Goal: Task Accomplishment & Management: Complete application form

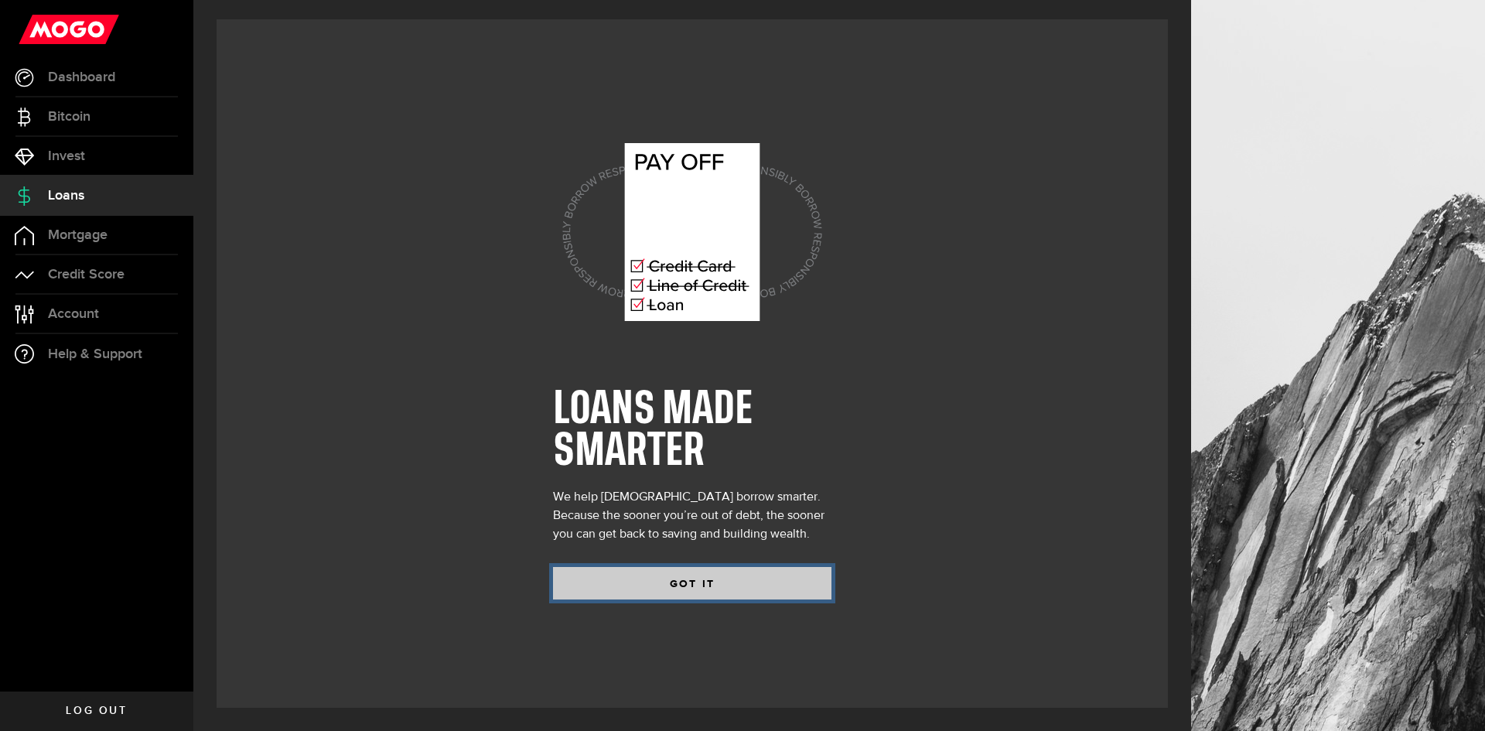
click at [700, 581] on button "GOT IT" at bounding box center [692, 583] width 278 height 32
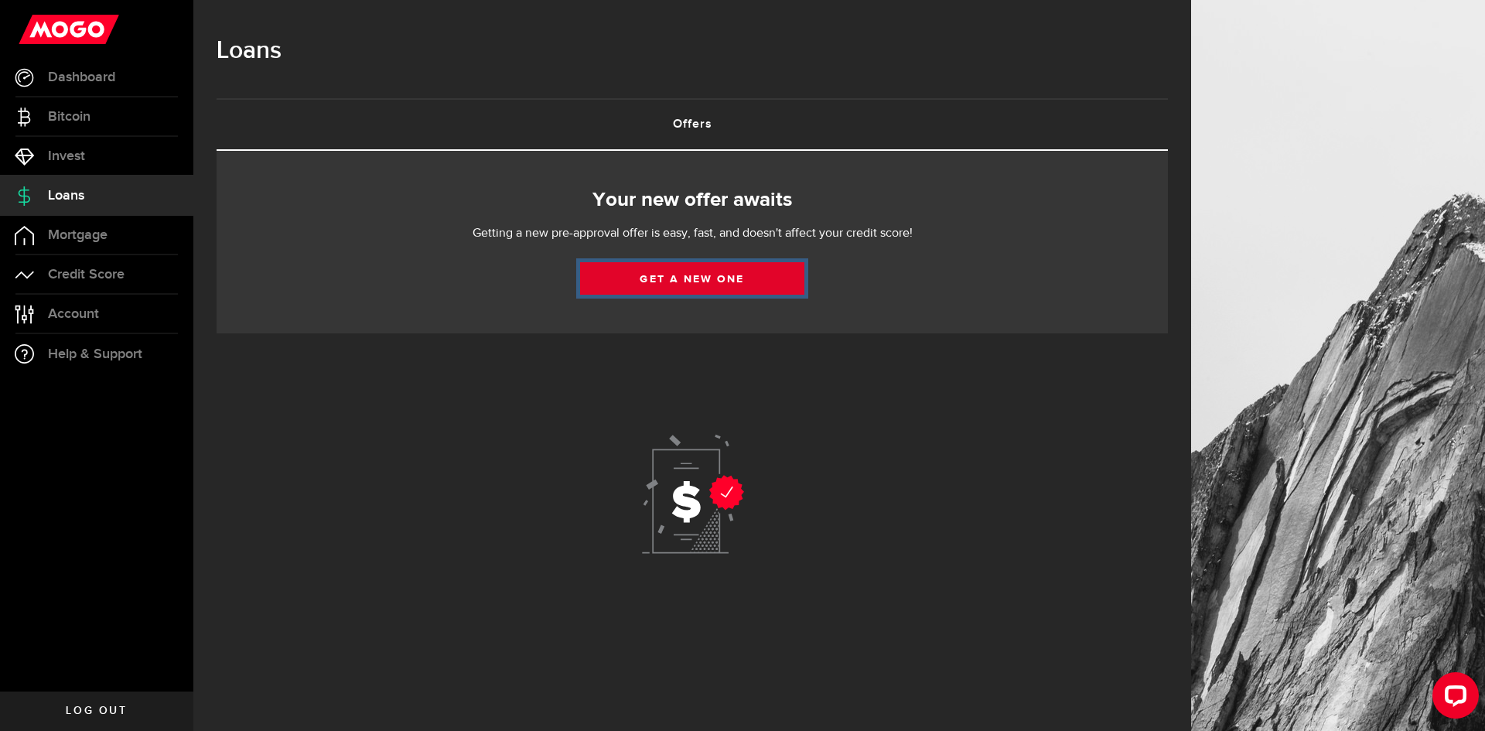
click at [676, 275] on link "Get a new one" at bounding box center [692, 278] width 224 height 32
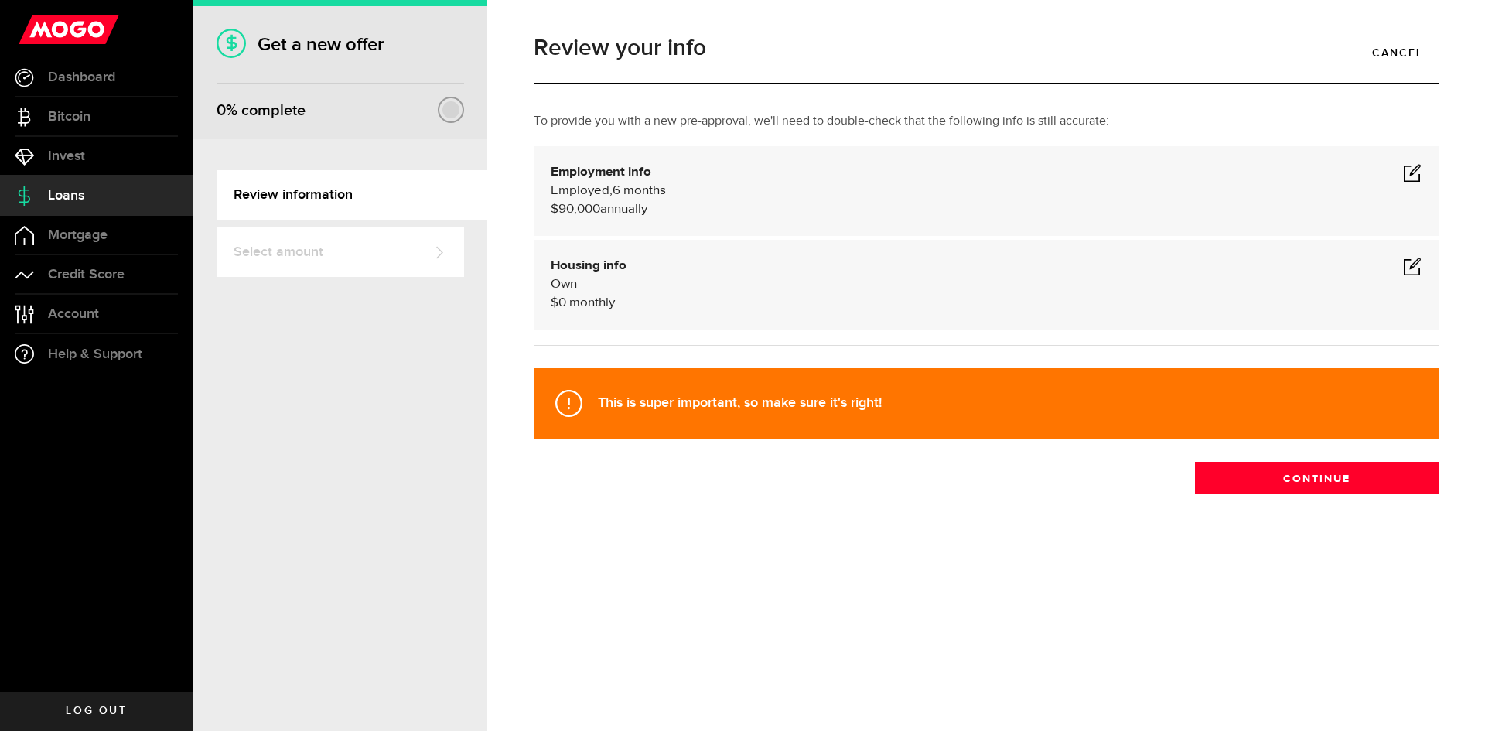
click at [1407, 167] on span at bounding box center [1412, 172] width 19 height 19
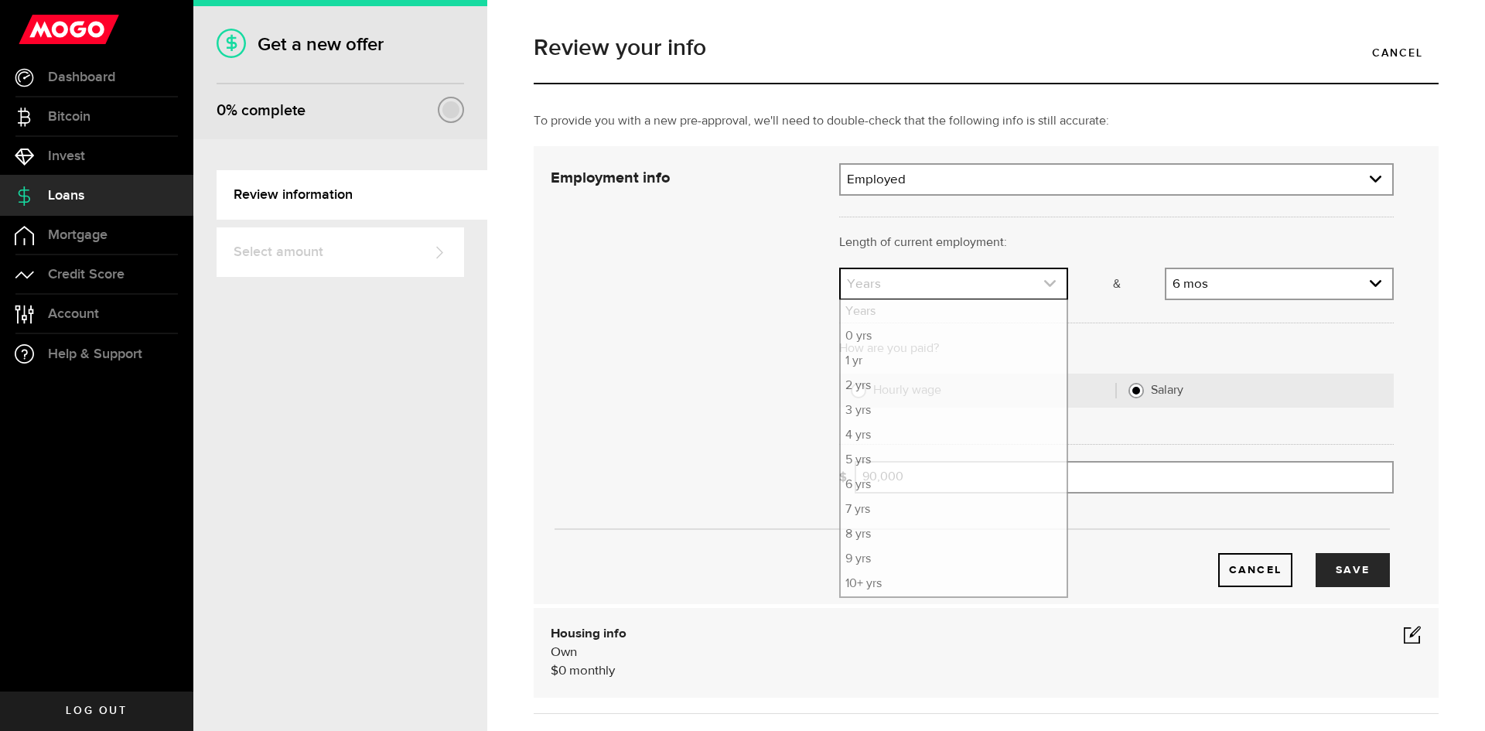
click at [1044, 281] on icon "expand select" at bounding box center [1049, 283] width 13 height 13
click at [868, 460] on li "5 yrs" at bounding box center [954, 460] width 226 height 25
select select "5"
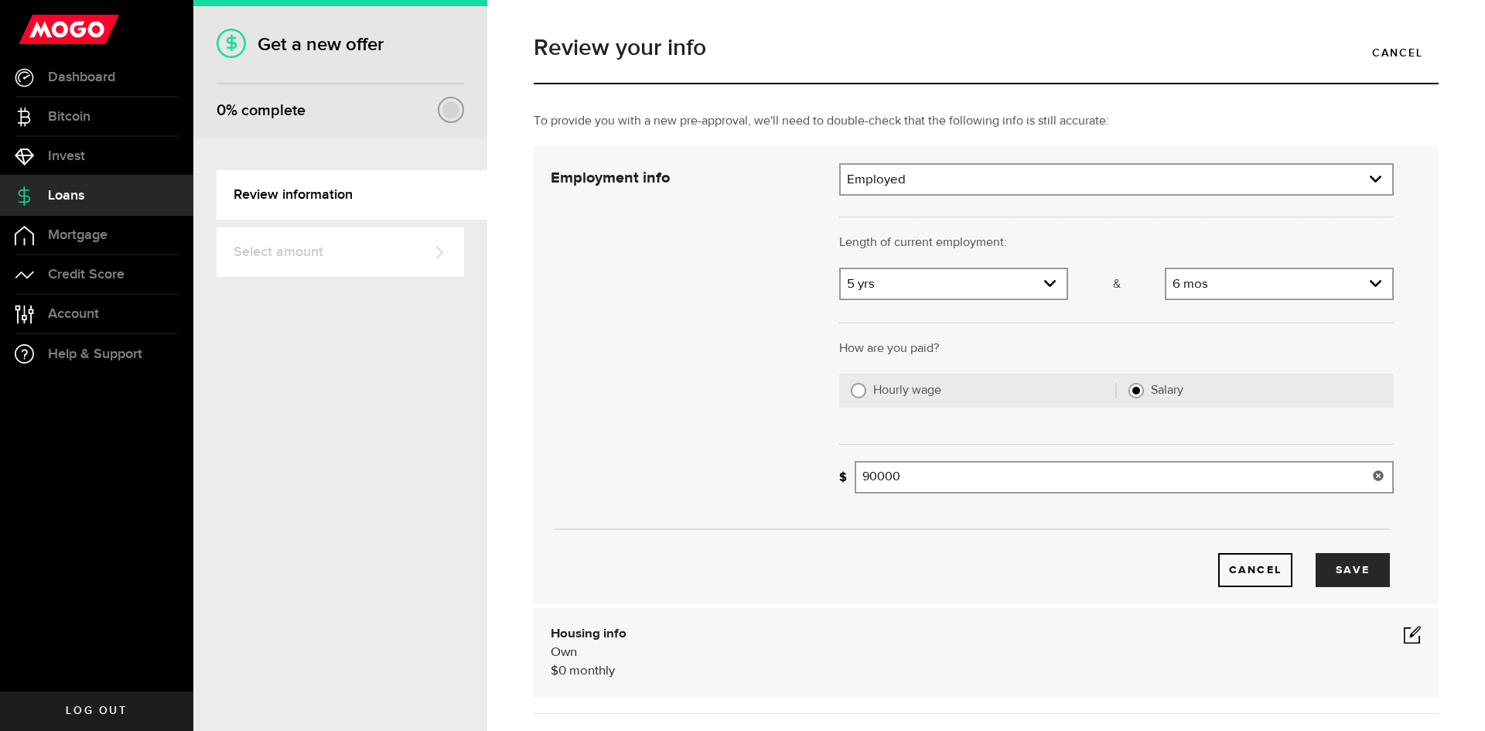
drag, startPoint x: 905, startPoint y: 479, endPoint x: 809, endPoint y: 471, distance: 96.3
click at [811, 473] on div "Employment info Employment type What's your employment situation like? Employed…" at bounding box center [972, 375] width 866 height 424
type input "64,000"
click at [1334, 567] on button "Save" at bounding box center [1352, 570] width 74 height 34
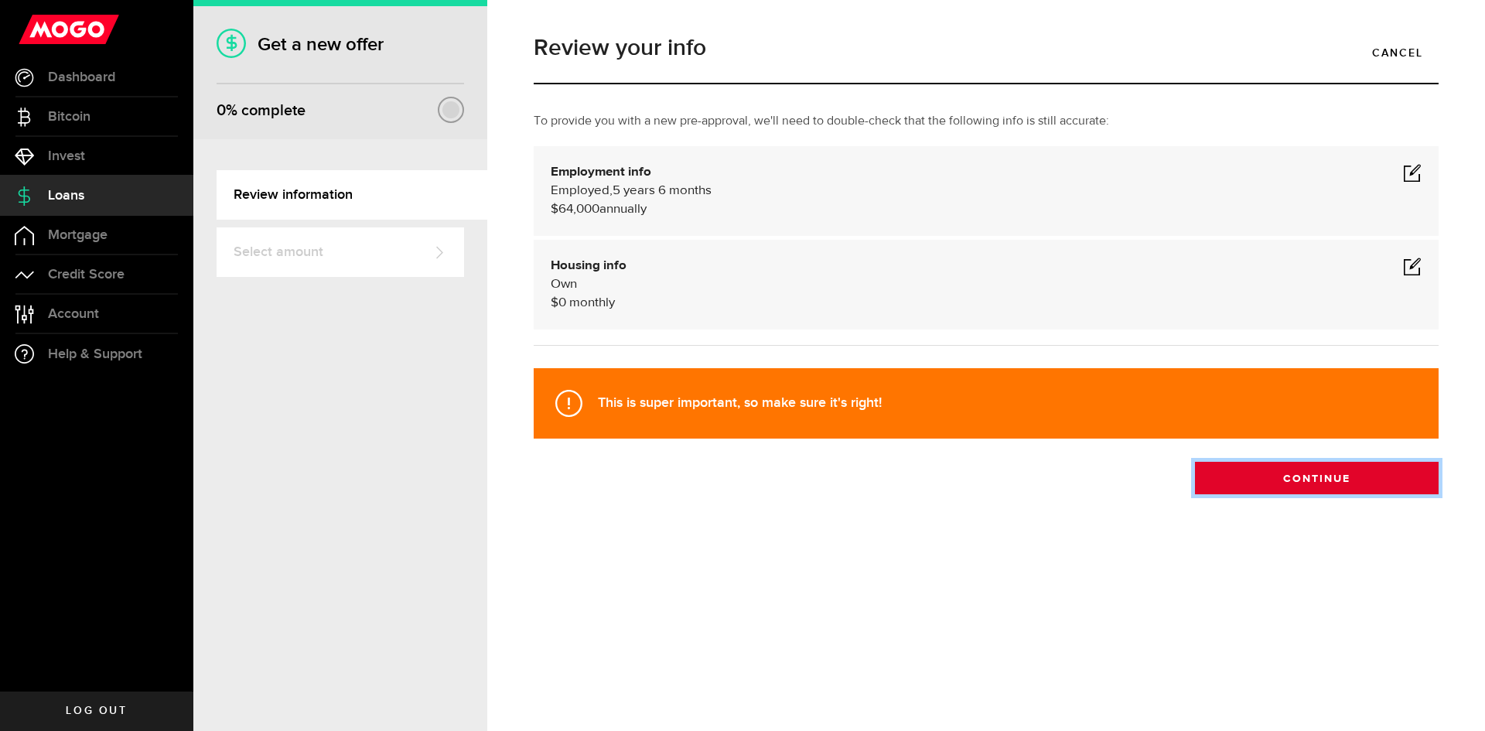
click at [1328, 476] on button "Continue" at bounding box center [1317, 478] width 244 height 32
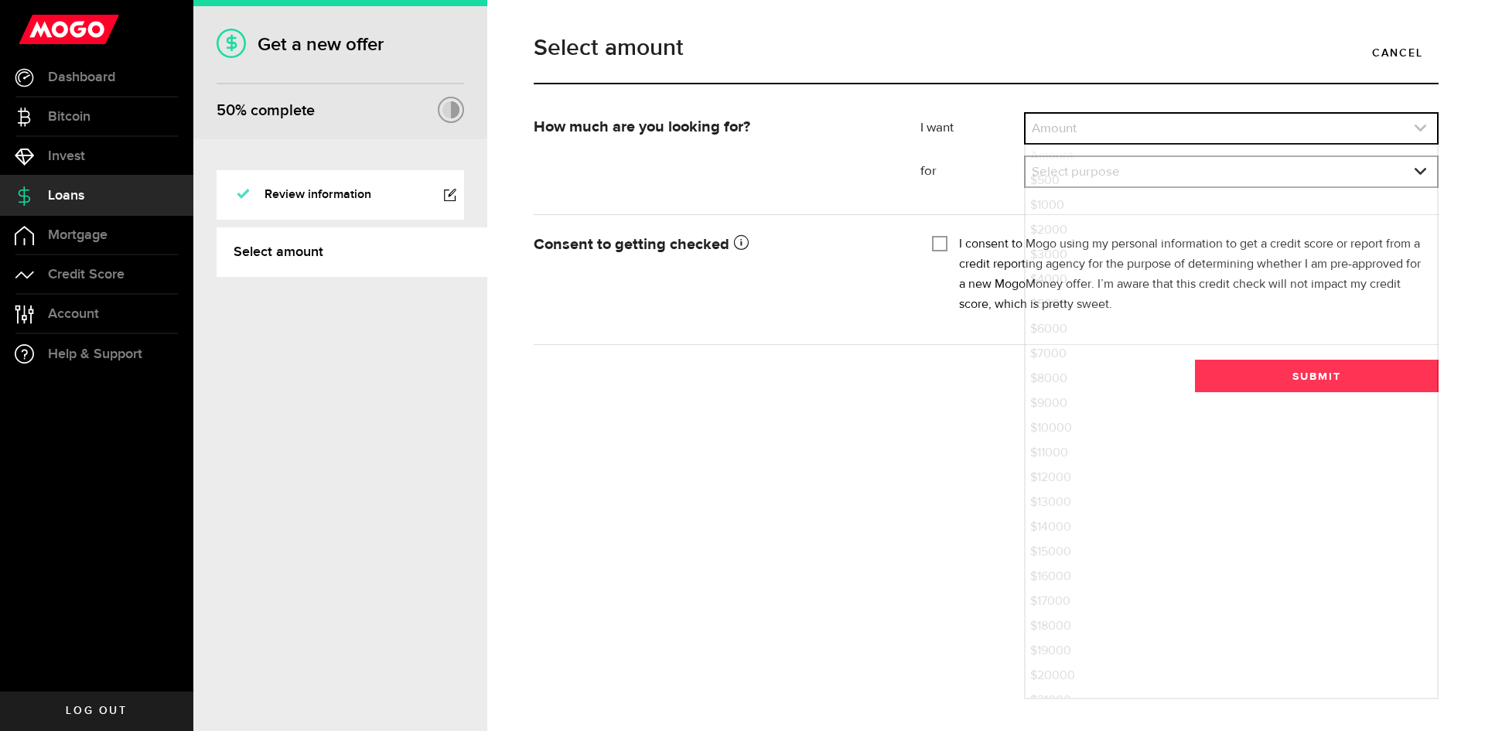
click at [1423, 120] on link "expand select" at bounding box center [1230, 128] width 411 height 29
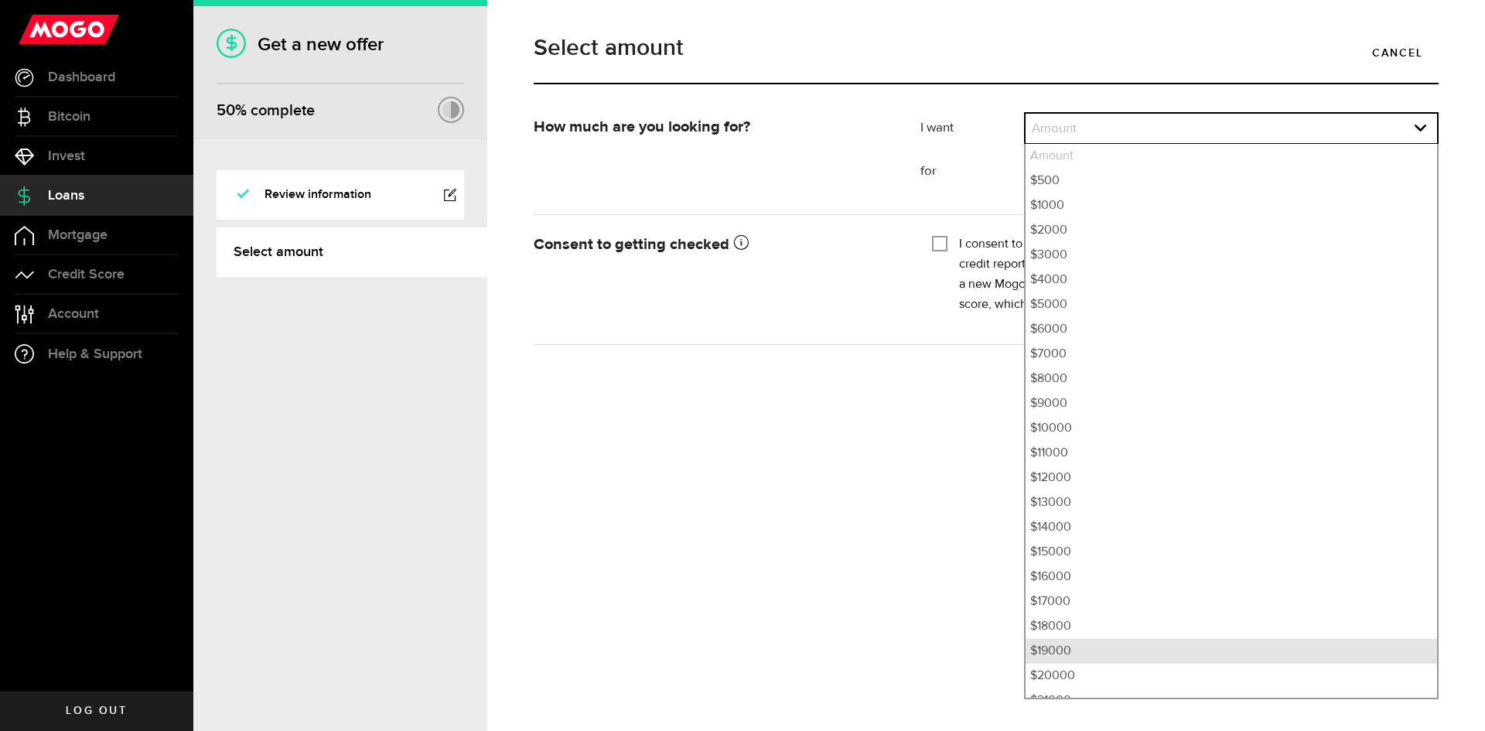
click at [1060, 646] on li "$19000" at bounding box center [1230, 651] width 411 height 25
select select "19000"
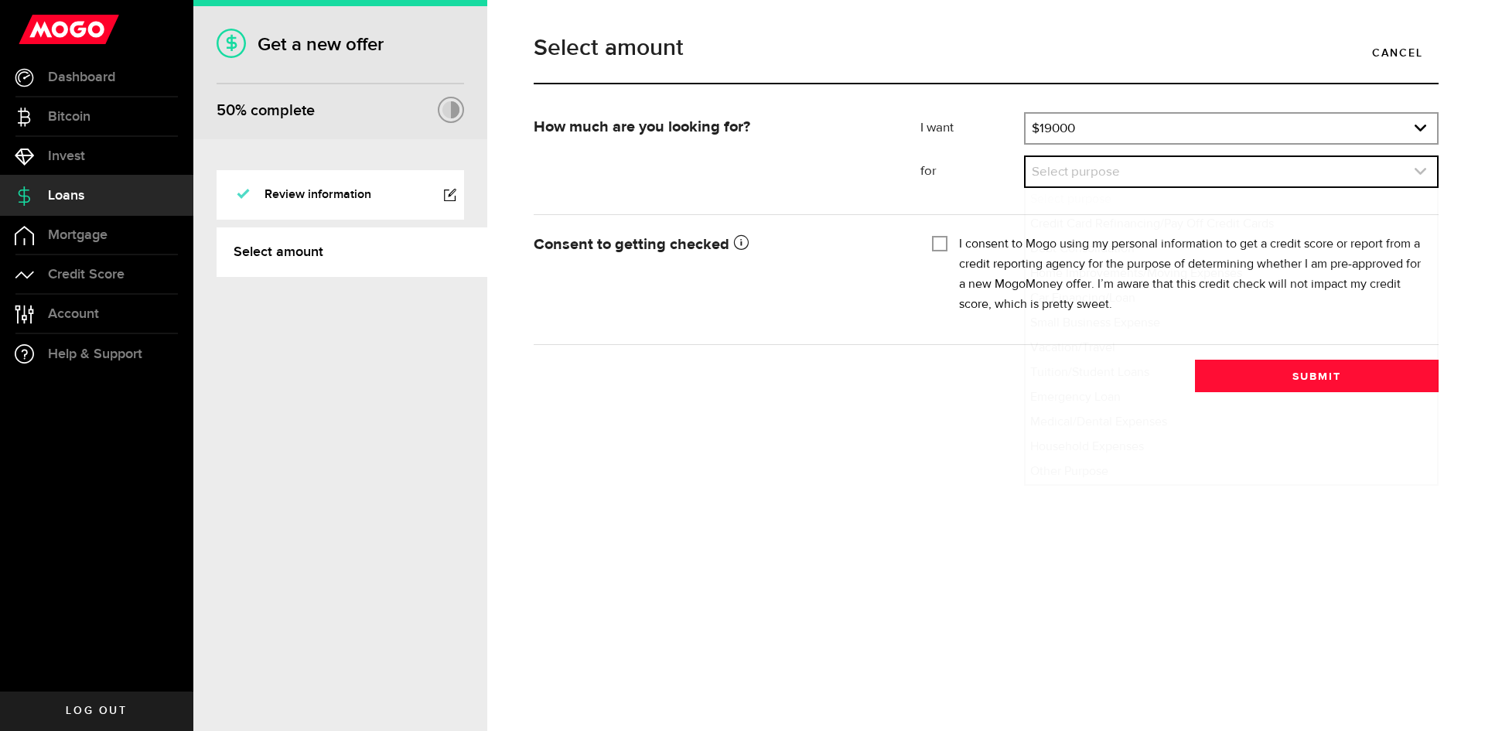
click at [1423, 171] on use "expand select" at bounding box center [1420, 171] width 12 height 7
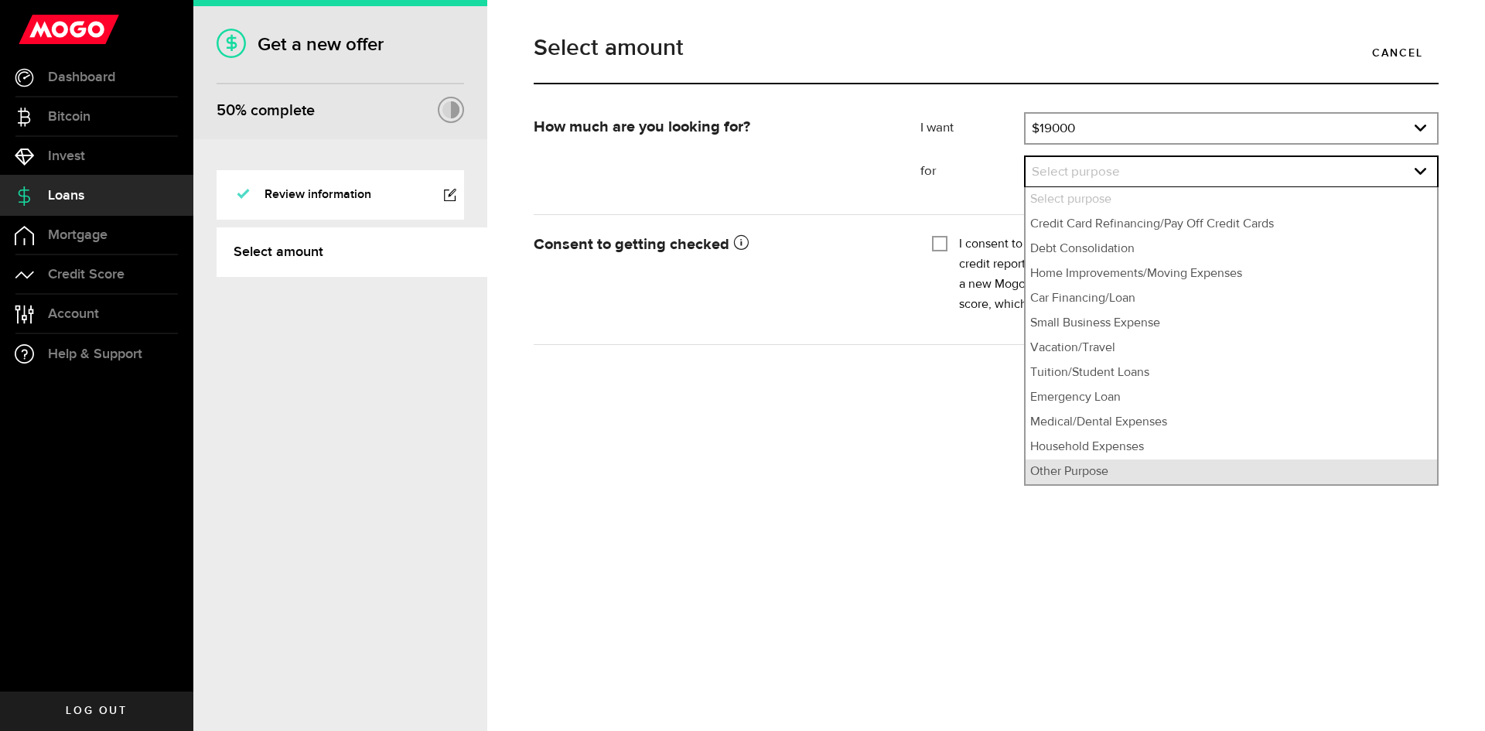
click at [1069, 472] on li "Other Purpose" at bounding box center [1230, 471] width 411 height 25
select select "Other Purpose"
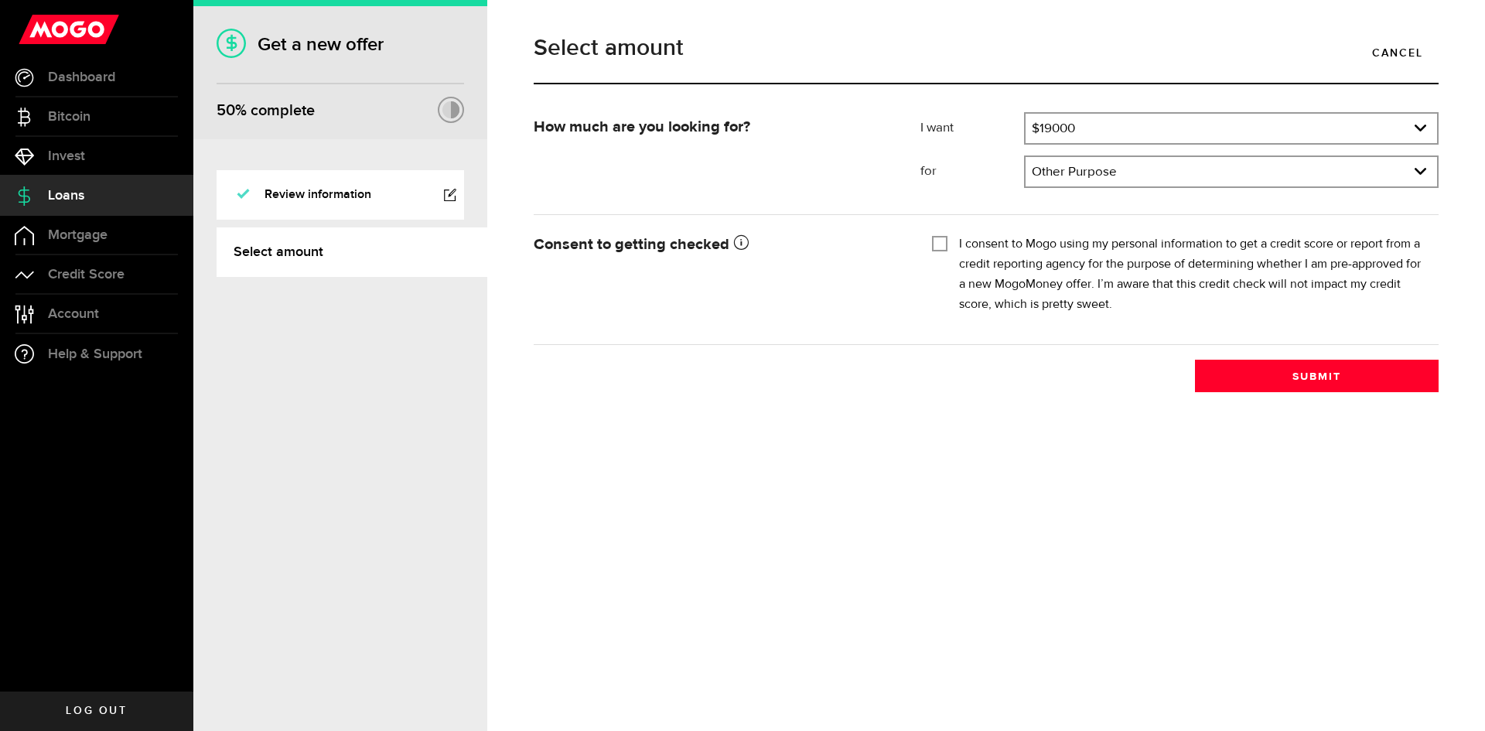
click at [947, 238] on input "I consent to Mogo using my personal information to get a credit score or report…" at bounding box center [939, 241] width 15 height 15
checkbox input "true"
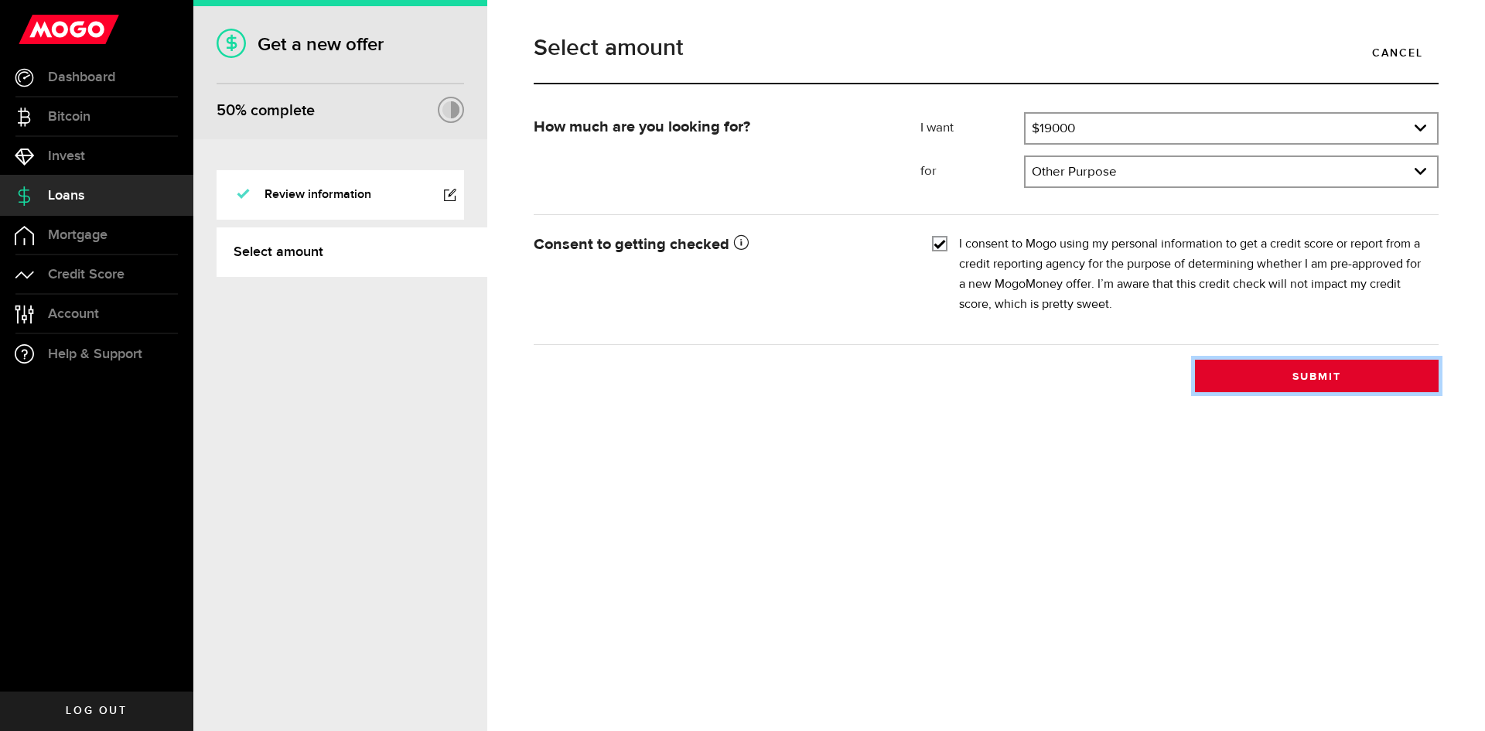
click at [1308, 373] on button "Submit" at bounding box center [1317, 376] width 244 height 32
